Goal: Check status: Check status

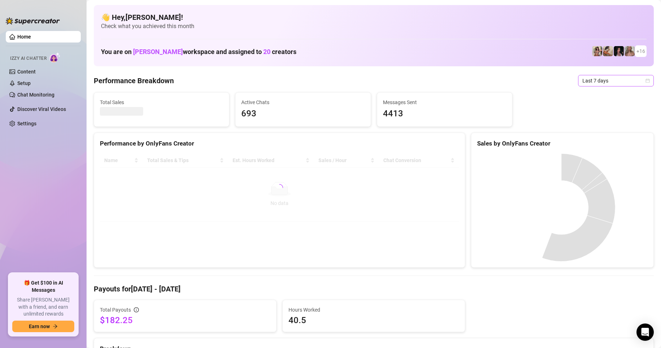
click at [610, 81] on span "Last 7 days" at bounding box center [615, 80] width 67 height 11
click at [603, 144] on div "Custom date" at bounding box center [610, 141] width 64 height 8
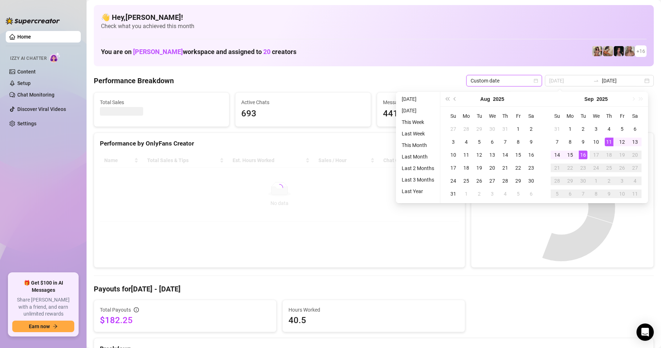
type input "[DATE]"
click at [583, 157] on div "16" at bounding box center [583, 155] width 9 height 9
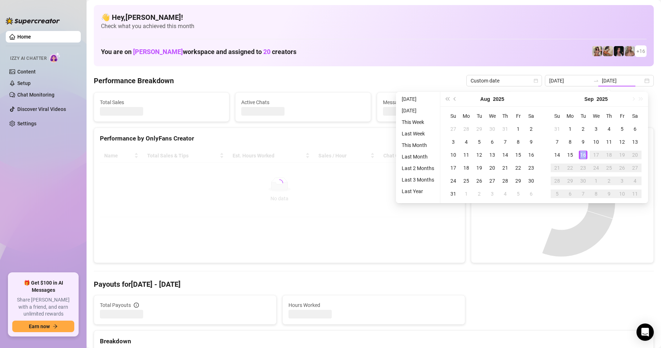
type input "[DATE]"
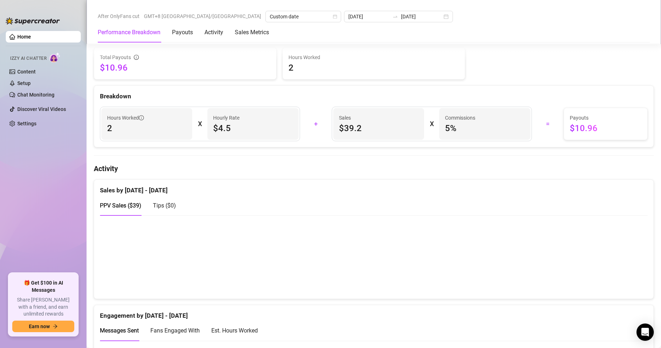
scroll to position [288, 0]
